Goal: Information Seeking & Learning: Learn about a topic

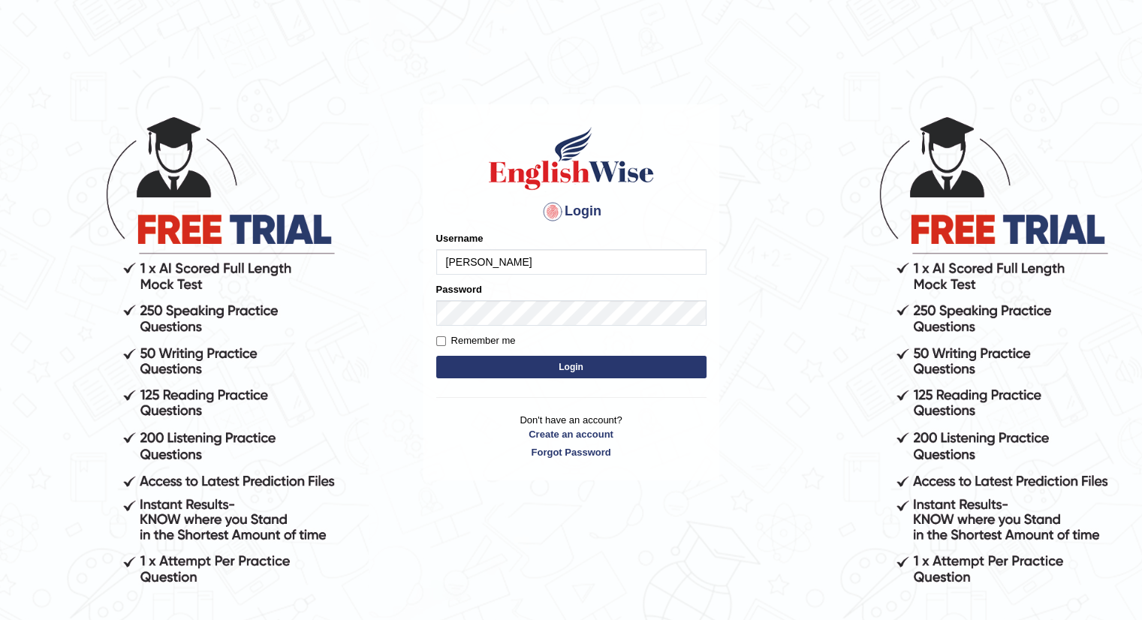
type input "shambhav"
click at [436, 356] on button "Login" at bounding box center [571, 367] width 270 height 23
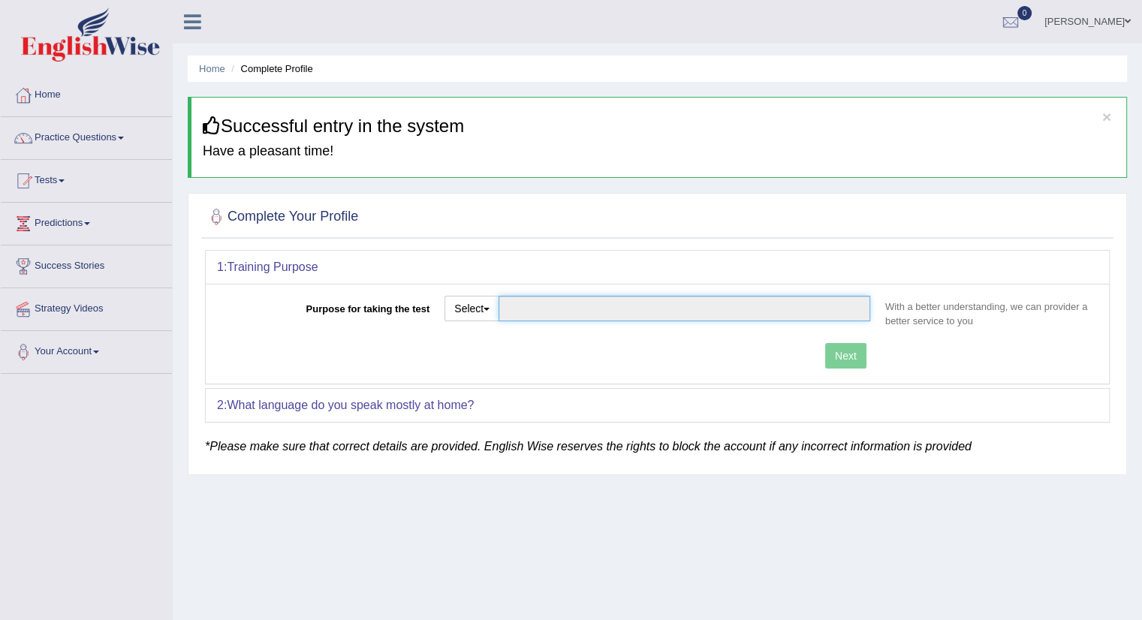
click at [537, 310] on input "Purpose for taking the test" at bounding box center [684, 309] width 372 height 26
click at [625, 314] on input "Purpose for taking the test" at bounding box center [684, 309] width 372 height 26
click at [483, 319] on button "Select" at bounding box center [471, 309] width 55 height 26
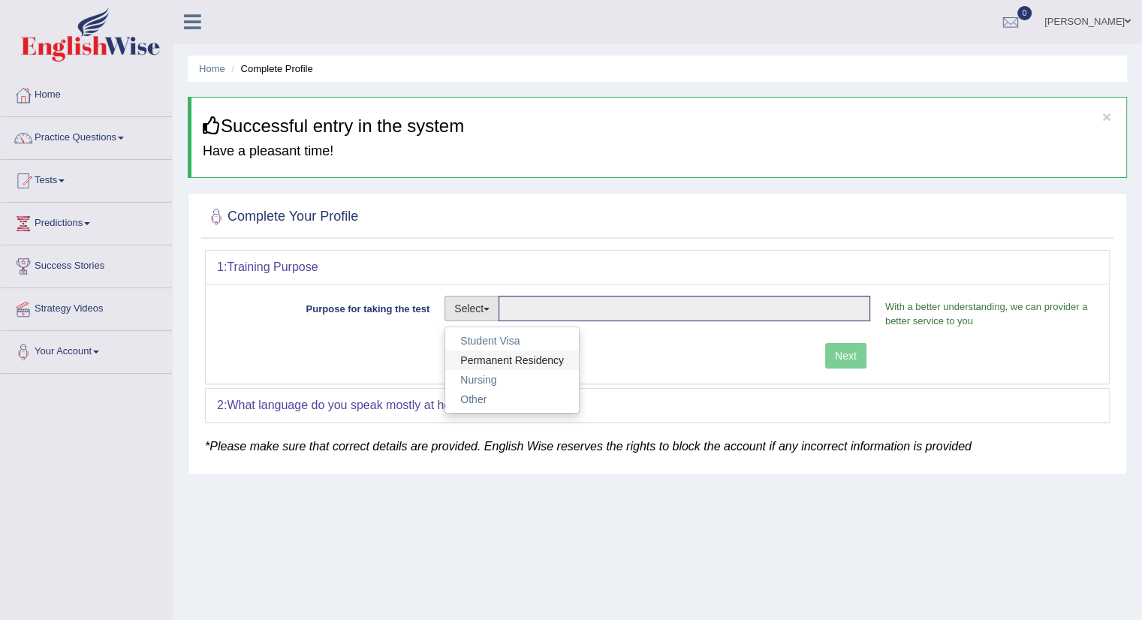
click at [489, 359] on link "Permanent Residency" at bounding box center [512, 361] width 134 height 20
type input "Permanent Residency"
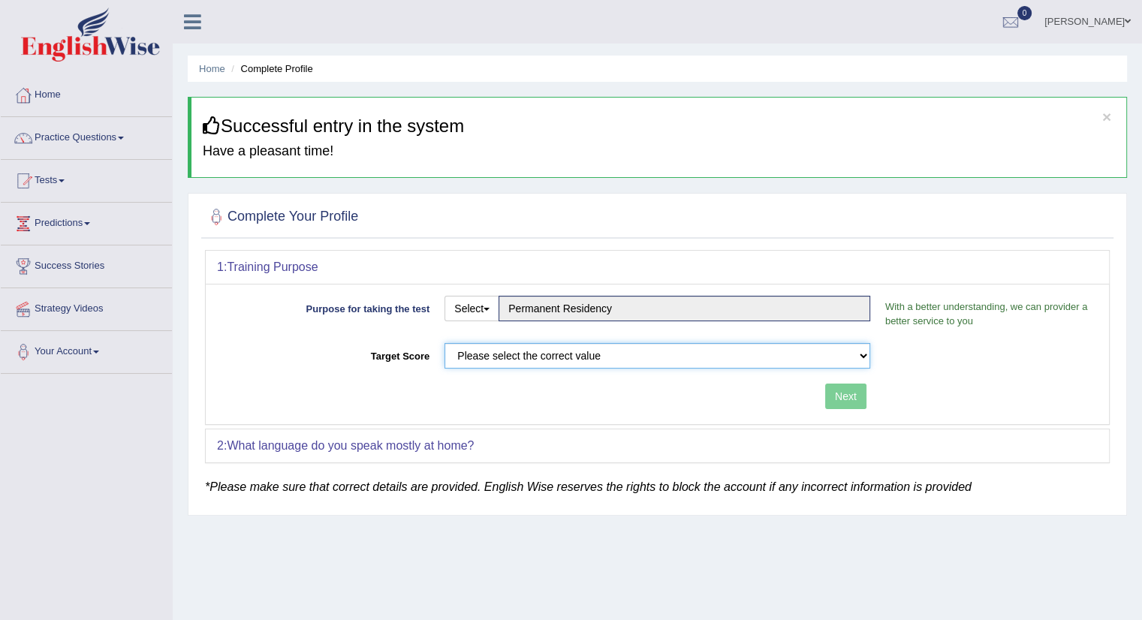
click at [625, 361] on select "Please select the correct value 50 (6 bands) 58 (6.5 bands) 65 (7 bands) 79 (8 …" at bounding box center [657, 356] width 426 height 26
select select "79"
click at [444, 343] on select "Please select the correct value 50 (6 bands) 58 (6.5 bands) 65 (7 bands) 79 (8 …" at bounding box center [657, 356] width 426 height 26
click at [844, 391] on button "Next" at bounding box center [845, 397] width 41 height 26
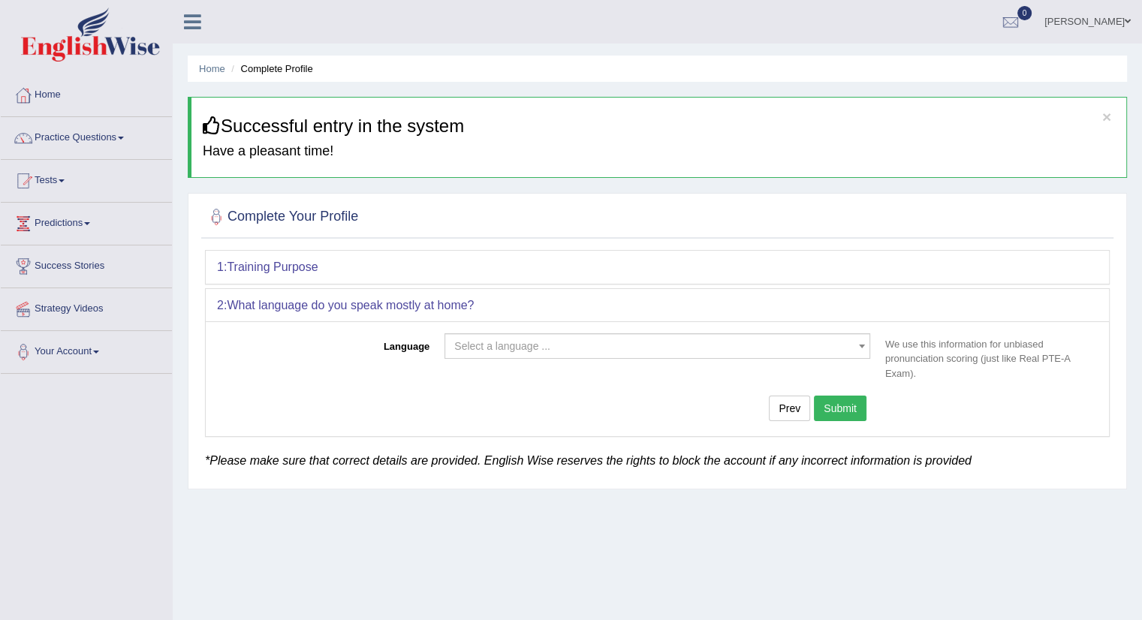
click at [738, 351] on span "Select a language ..." at bounding box center [652, 346] width 397 height 15
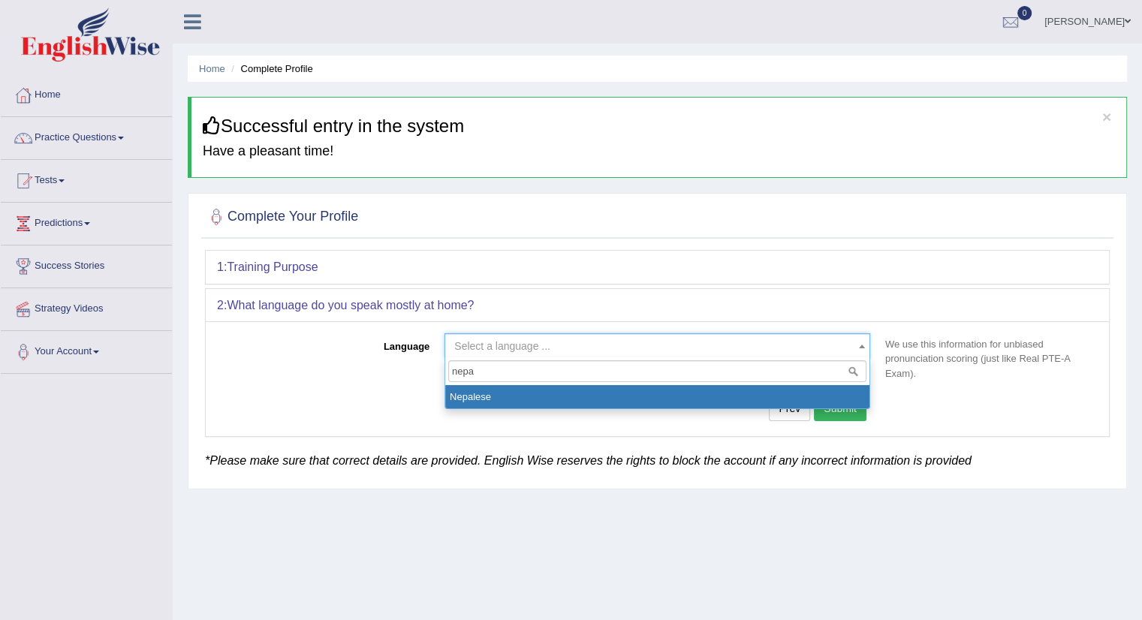
type input "nepa"
select select "Nepalese"
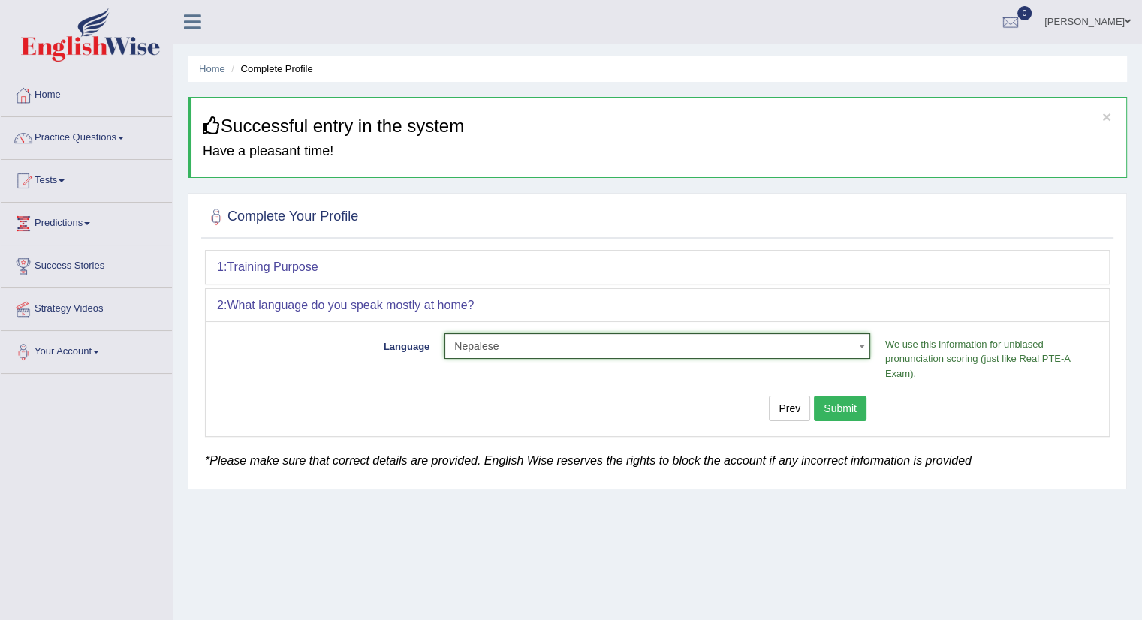
click at [841, 414] on button "Submit" at bounding box center [840, 409] width 53 height 26
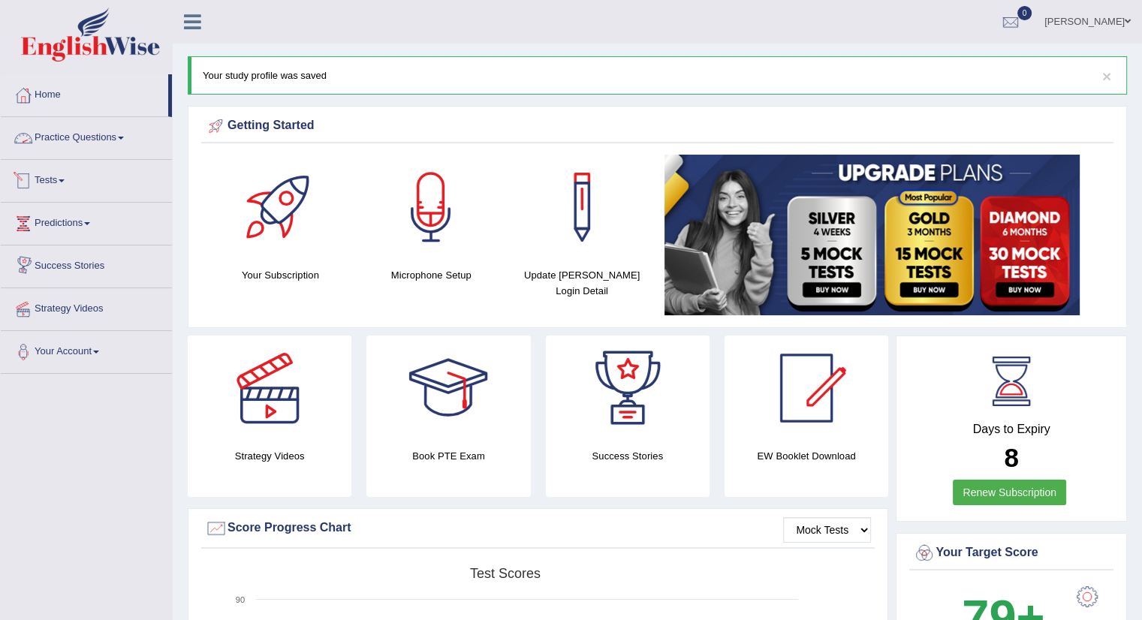
click at [67, 146] on link "Practice Questions" at bounding box center [86, 136] width 171 height 38
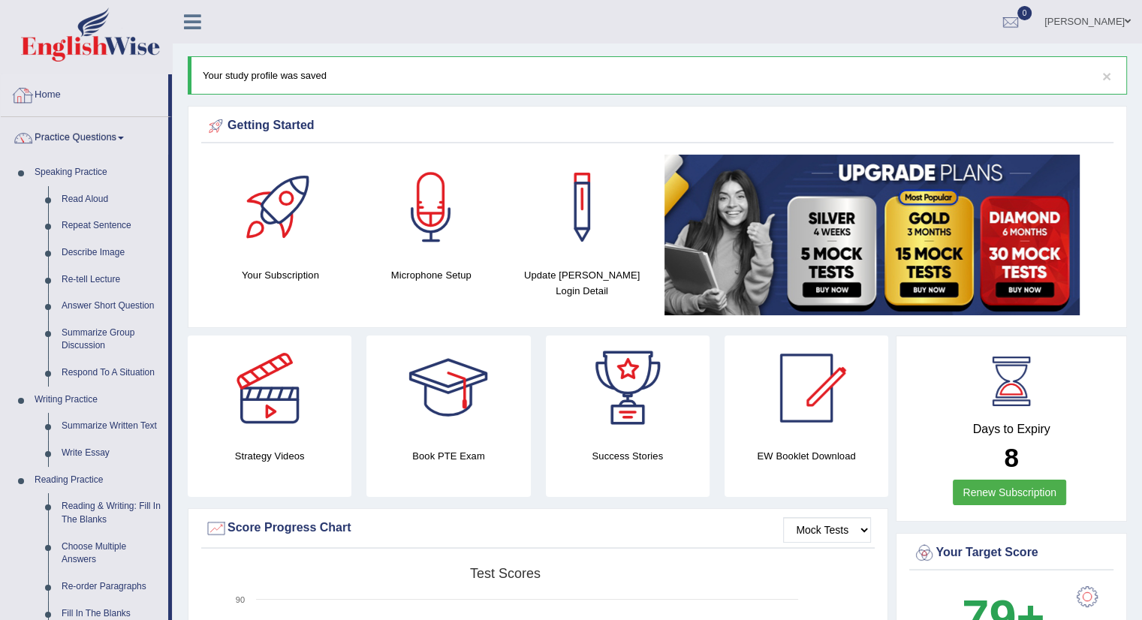
click at [23, 95] on div at bounding box center [23, 95] width 23 height 23
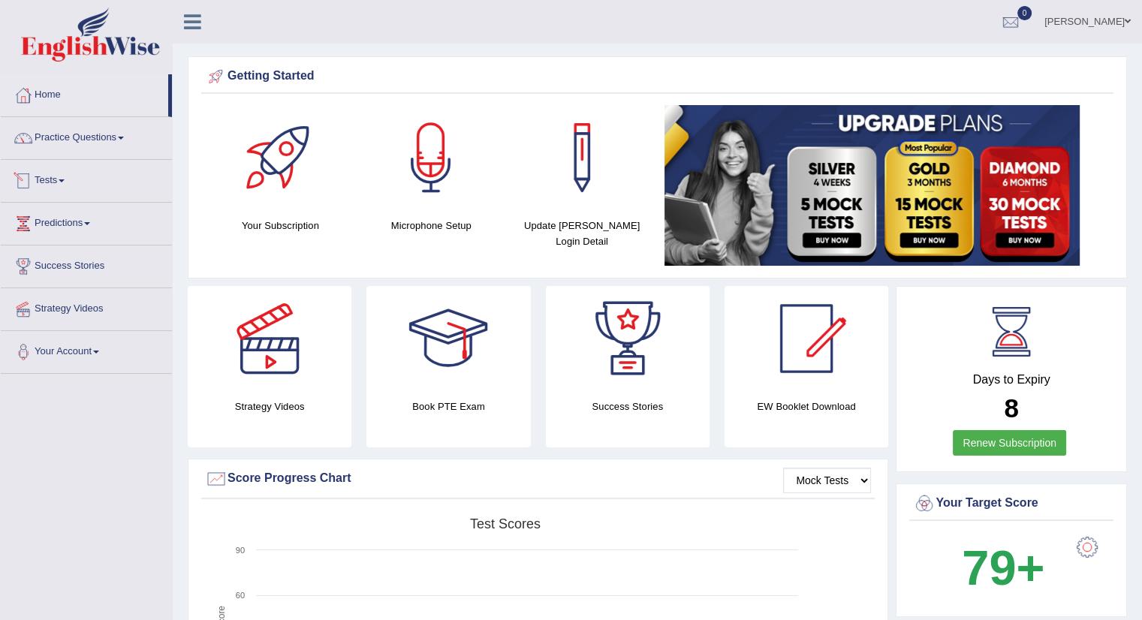
click at [64, 191] on link "Tests" at bounding box center [86, 179] width 171 height 38
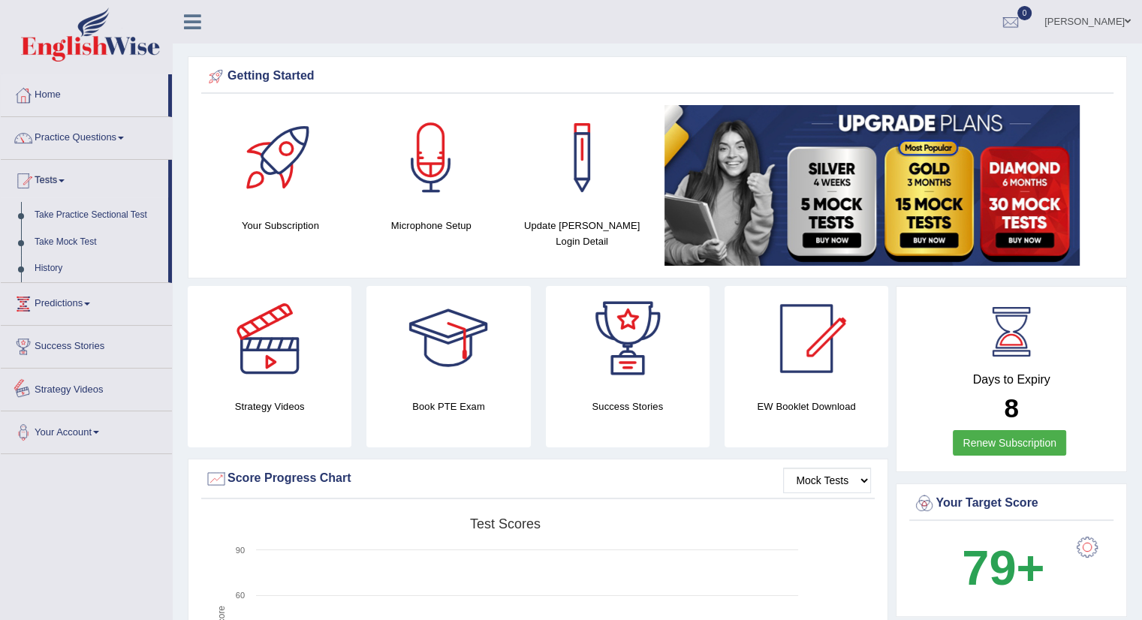
click at [72, 390] on link "Strategy Videos" at bounding box center [86, 388] width 171 height 38
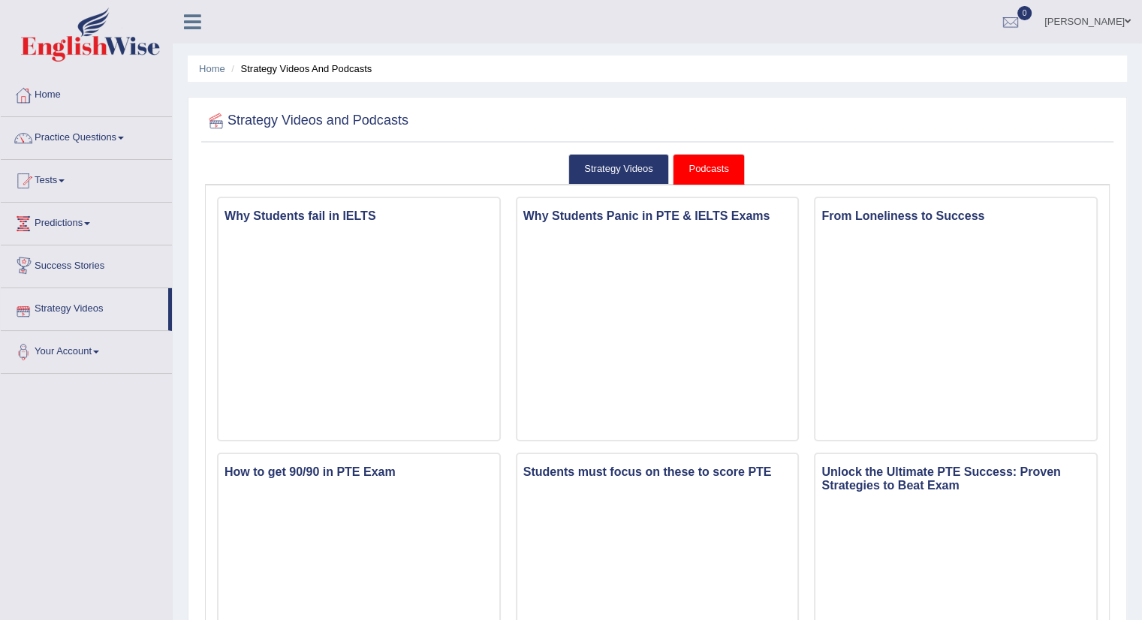
click at [78, 308] on link "Strategy Videos" at bounding box center [84, 307] width 167 height 38
click at [75, 351] on link "Your Account" at bounding box center [86, 350] width 171 height 38
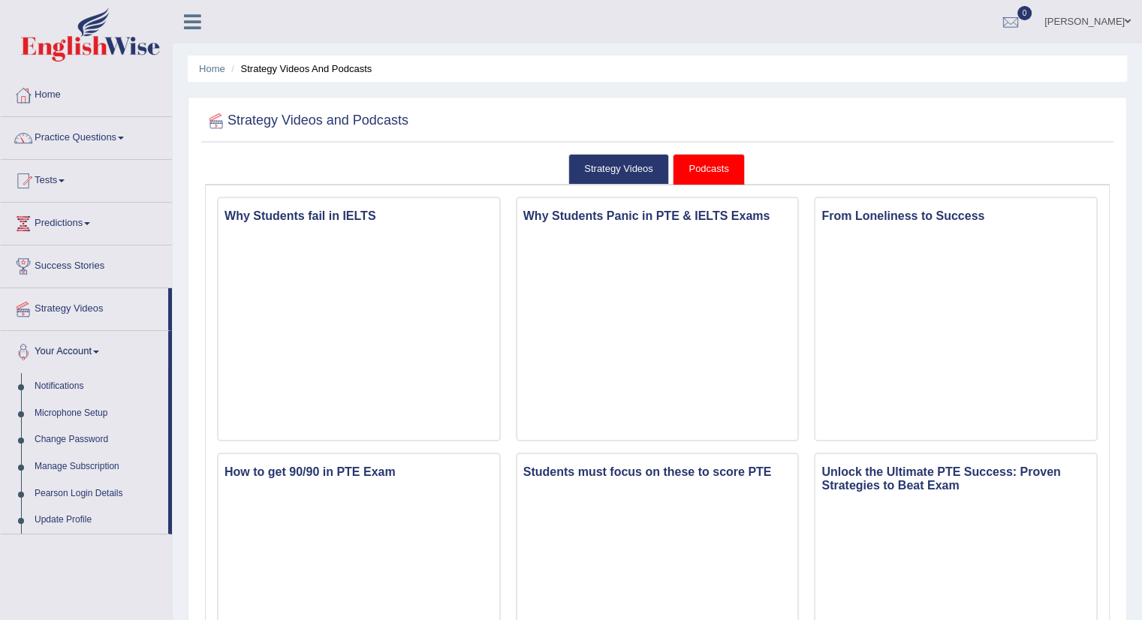
click at [77, 249] on link "Success Stories" at bounding box center [86, 264] width 171 height 38
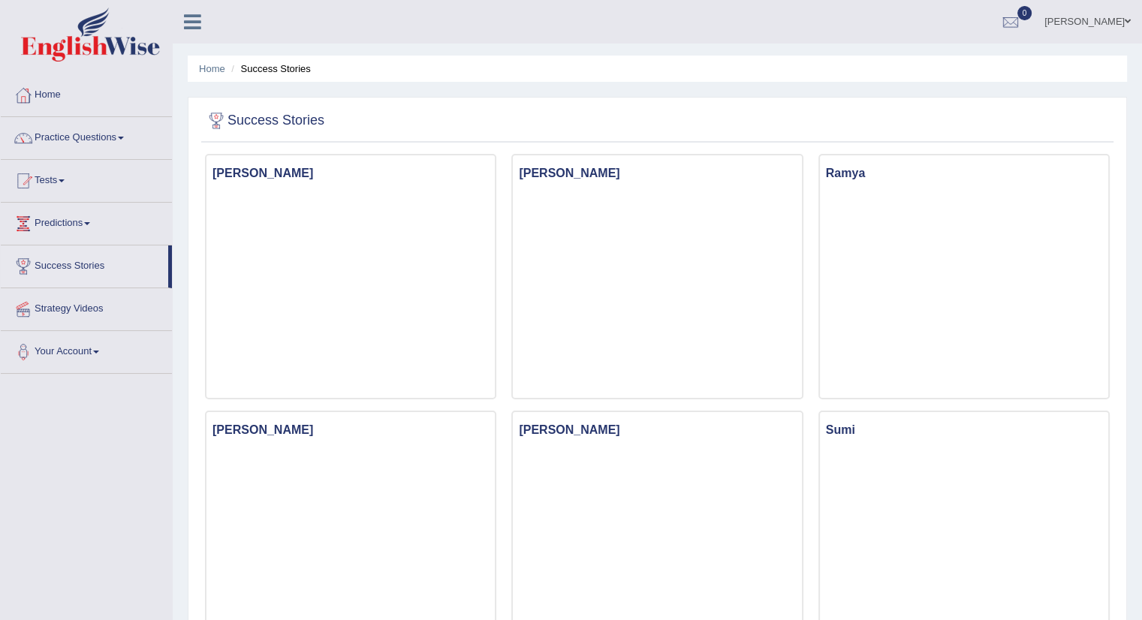
click at [77, 224] on link "Predictions" at bounding box center [86, 222] width 171 height 38
click at [77, 224] on link "Predictions" at bounding box center [84, 222] width 167 height 38
click at [77, 224] on link "Predictions" at bounding box center [86, 222] width 171 height 38
click at [77, 260] on link "Latest Predictions" at bounding box center [98, 258] width 140 height 27
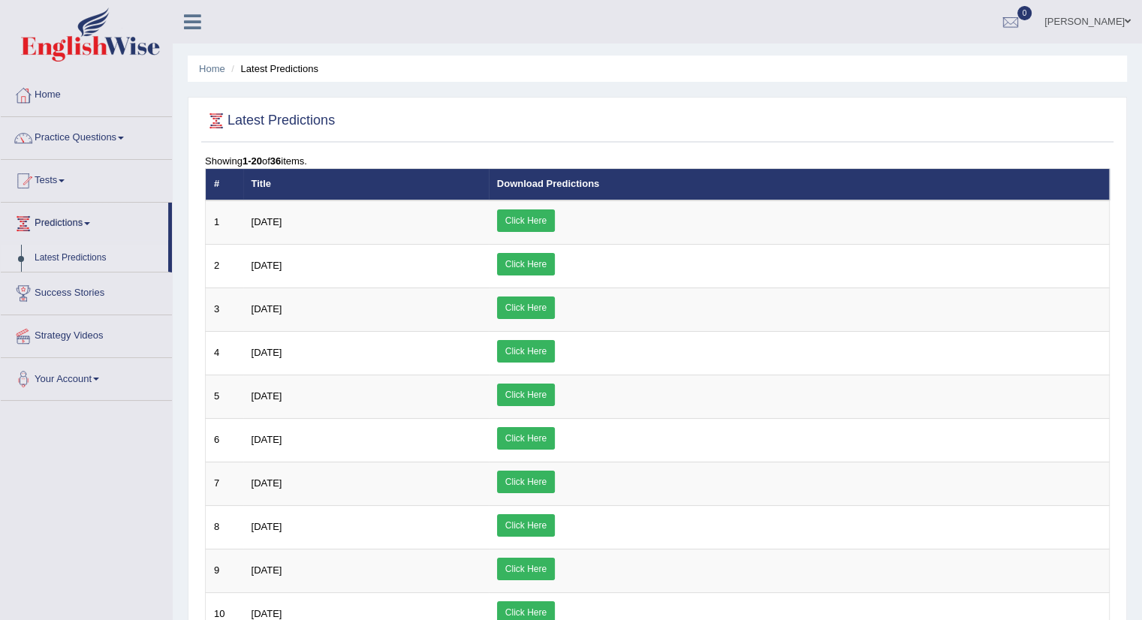
click at [62, 41] on img at bounding box center [90, 35] width 139 height 54
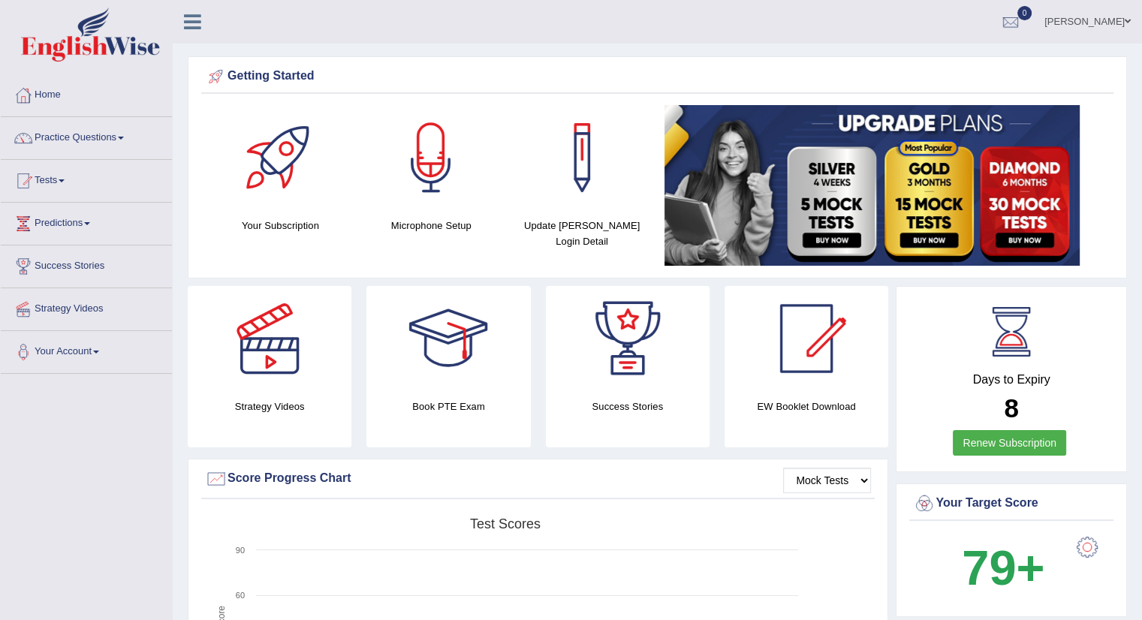
click at [262, 196] on div at bounding box center [279, 157] width 105 height 105
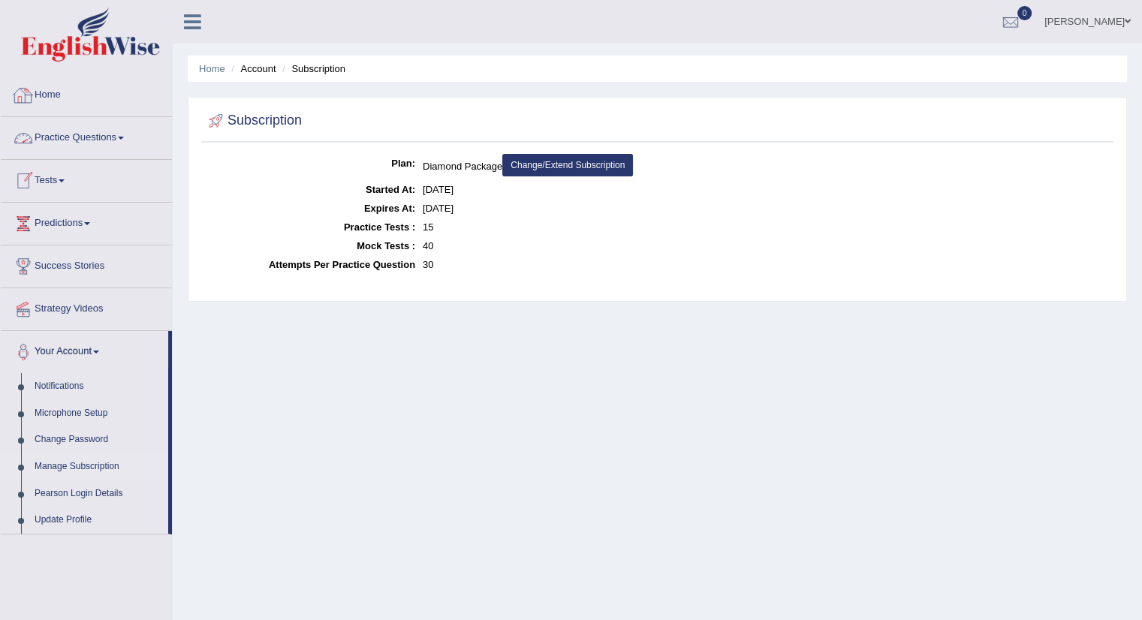
click at [38, 86] on link "Home" at bounding box center [86, 93] width 171 height 38
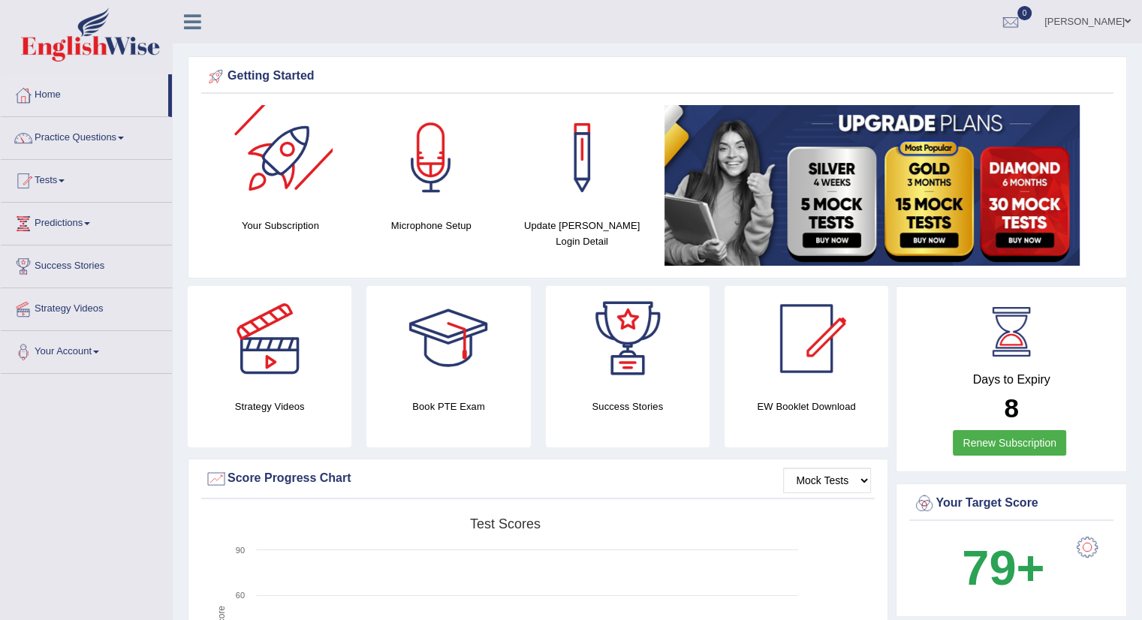
click at [270, 150] on div at bounding box center [279, 157] width 105 height 105
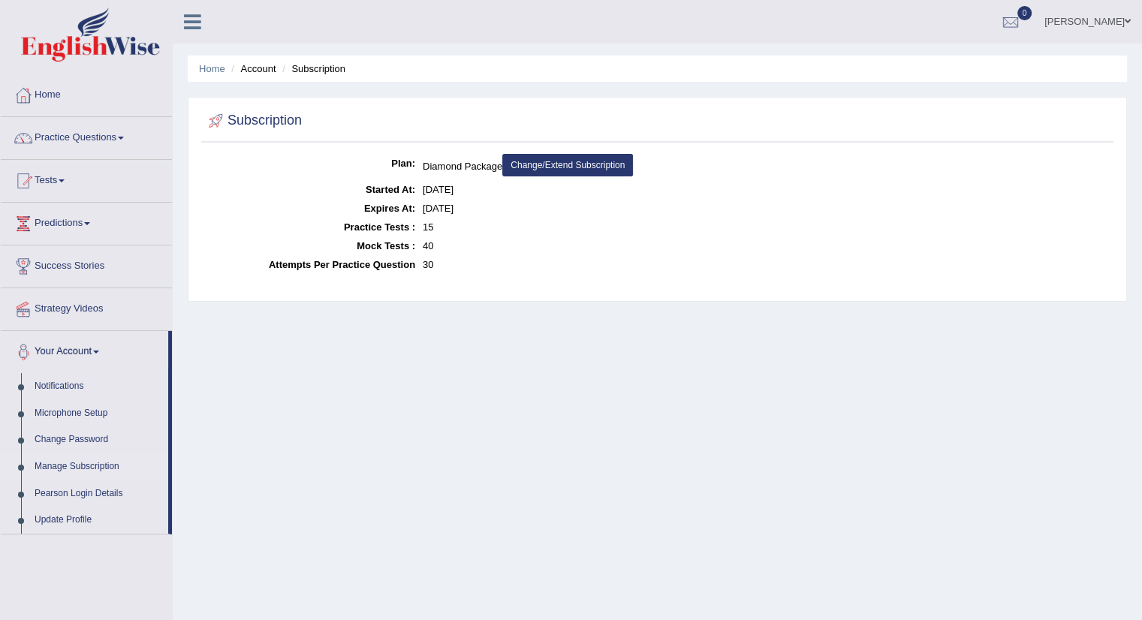
click at [1096, 30] on link "[PERSON_NAME]" at bounding box center [1087, 19] width 109 height 39
